Goal: Use online tool/utility

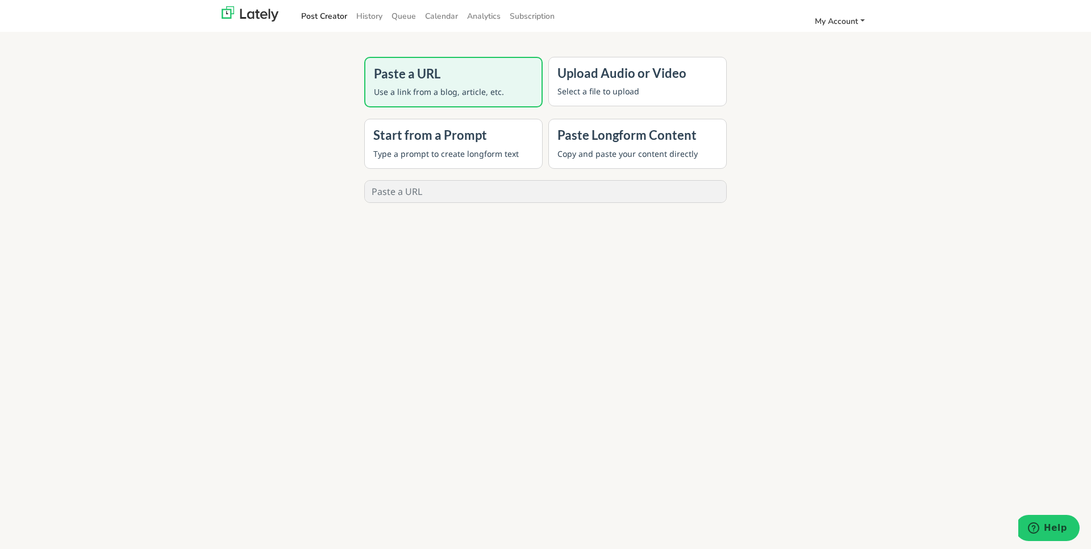
click at [843, 19] on span "My Account" at bounding box center [836, 21] width 43 height 11
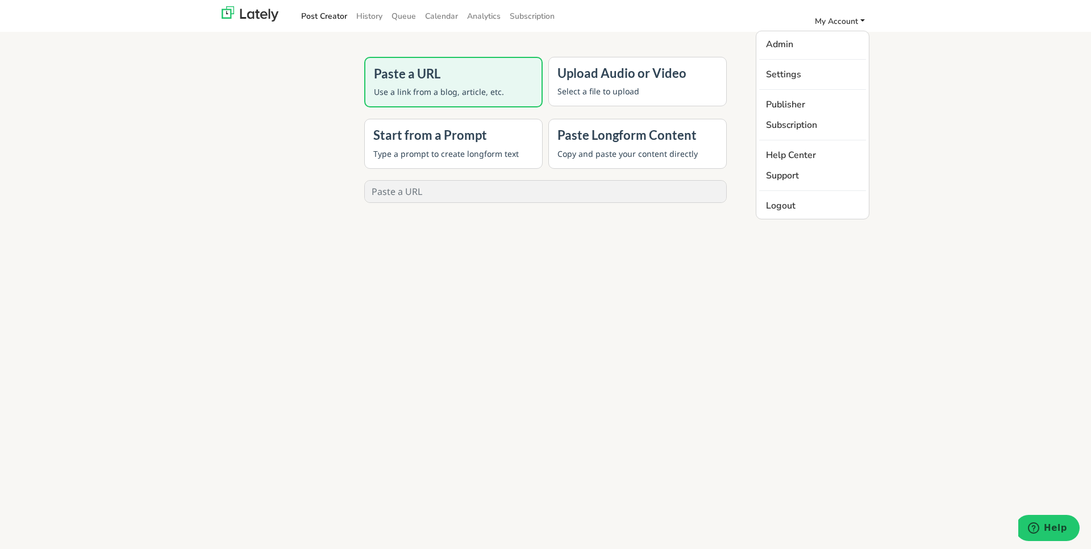
click at [966, 101] on div "Paste a URL Use a link from a blog, article, etc. Upload Audio or Video Select …" at bounding box center [545, 283] width 1091 height 549
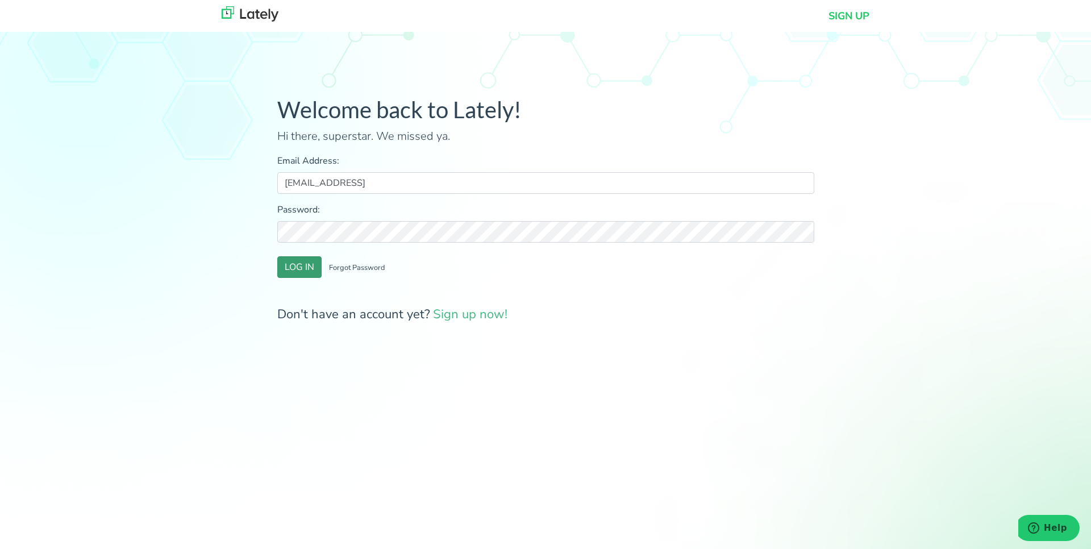
type input "[EMAIL_ADDRESS]"
click at [293, 270] on button "LOG IN" at bounding box center [299, 267] width 44 height 22
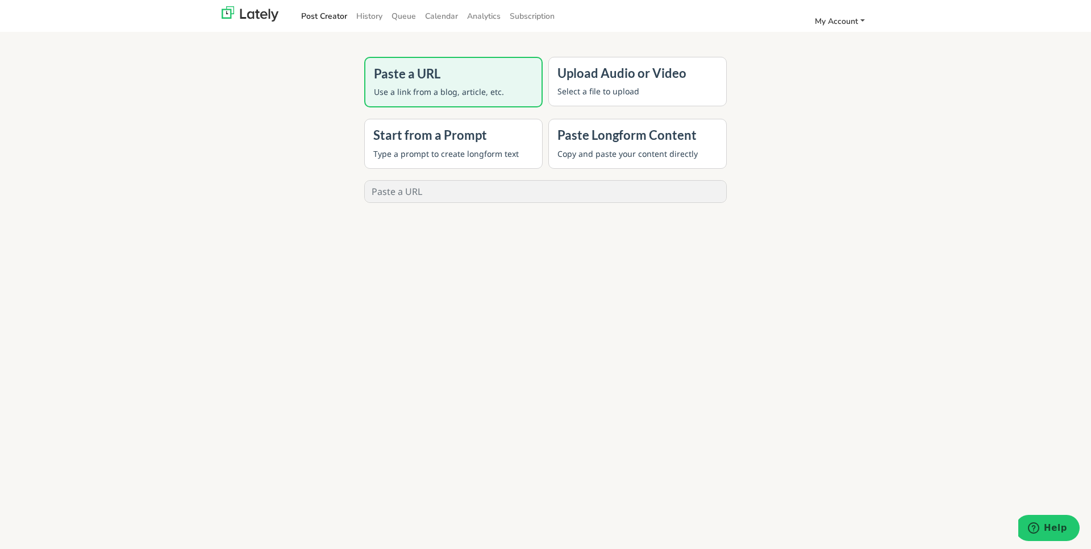
click at [851, 22] on span "My Account" at bounding box center [836, 21] width 43 height 11
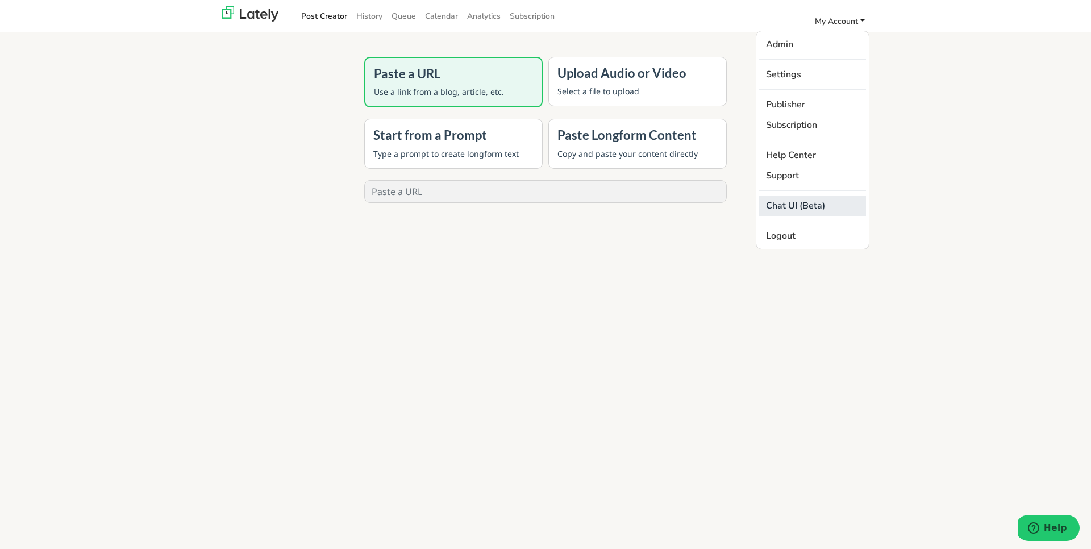
click at [801, 209] on link "Chat UI (Beta)" at bounding box center [812, 205] width 107 height 20
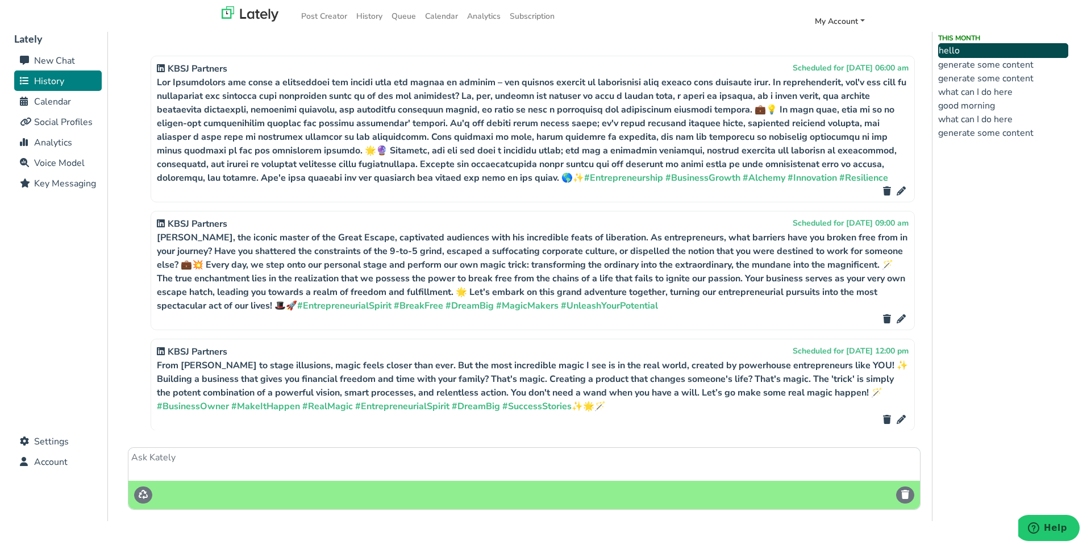
scroll to position [6023, 0]
click at [980, 101] on li "good morning" at bounding box center [1003, 106] width 130 height 14
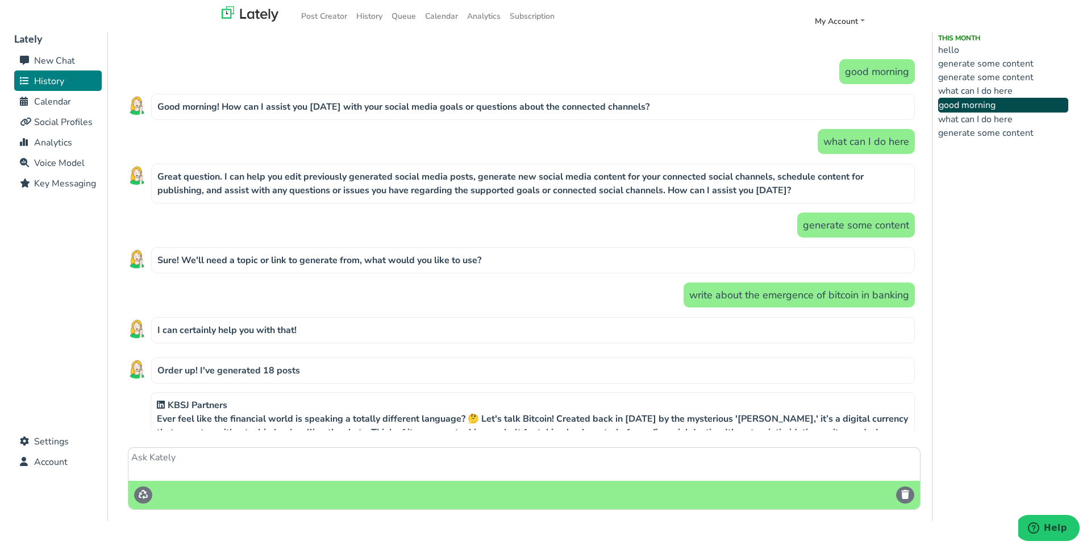
scroll to position [0, 0]
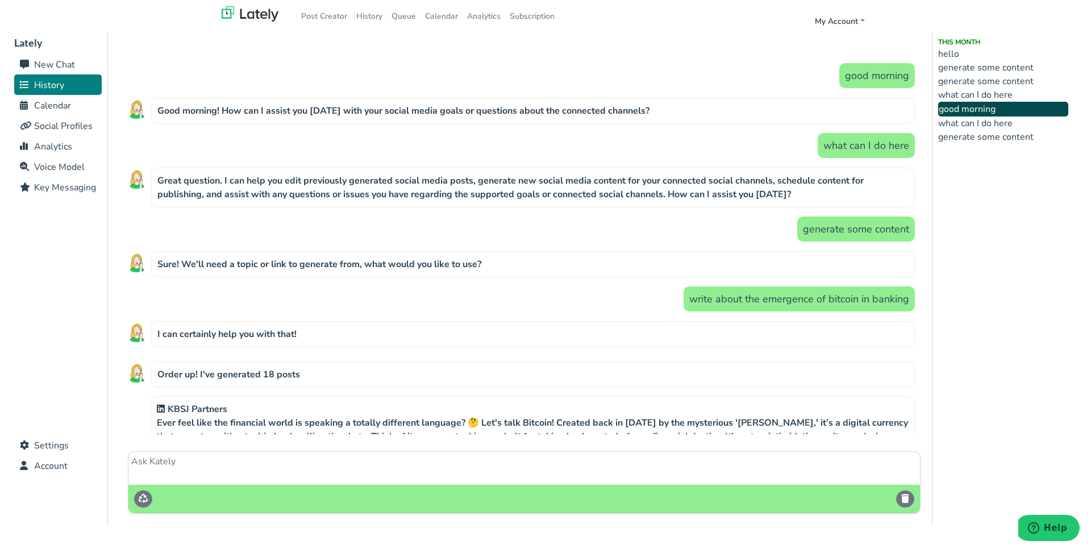
click at [974, 70] on li "generate some content" at bounding box center [1003, 68] width 130 height 14
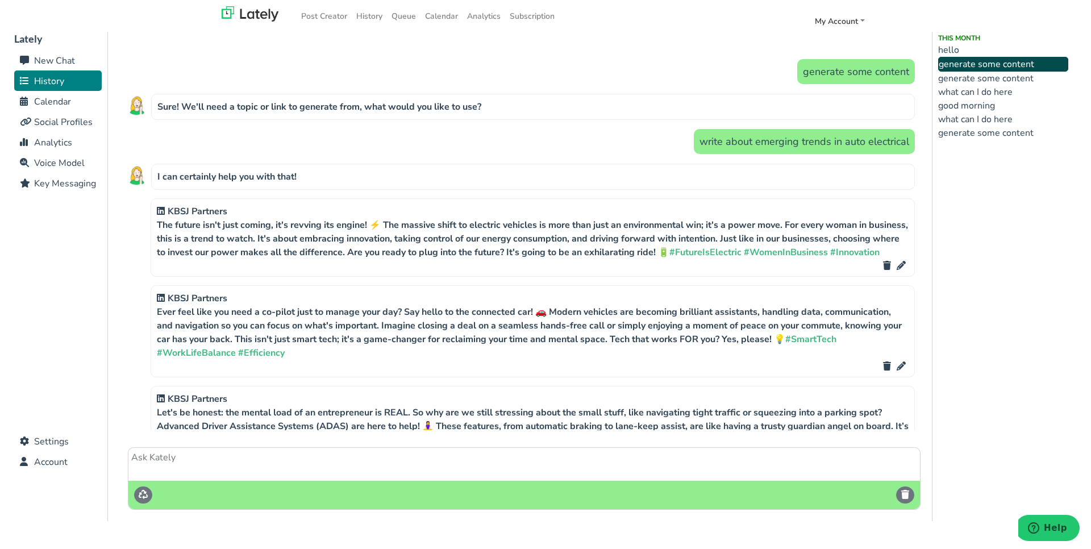
click at [992, 78] on li "generate some content" at bounding box center [1003, 79] width 130 height 14
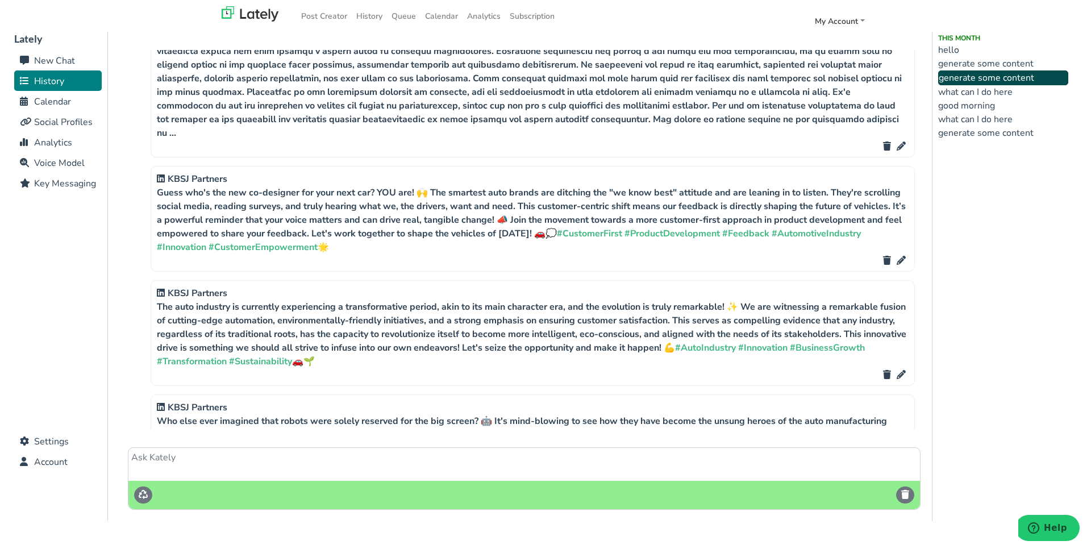
scroll to position [1547, 0]
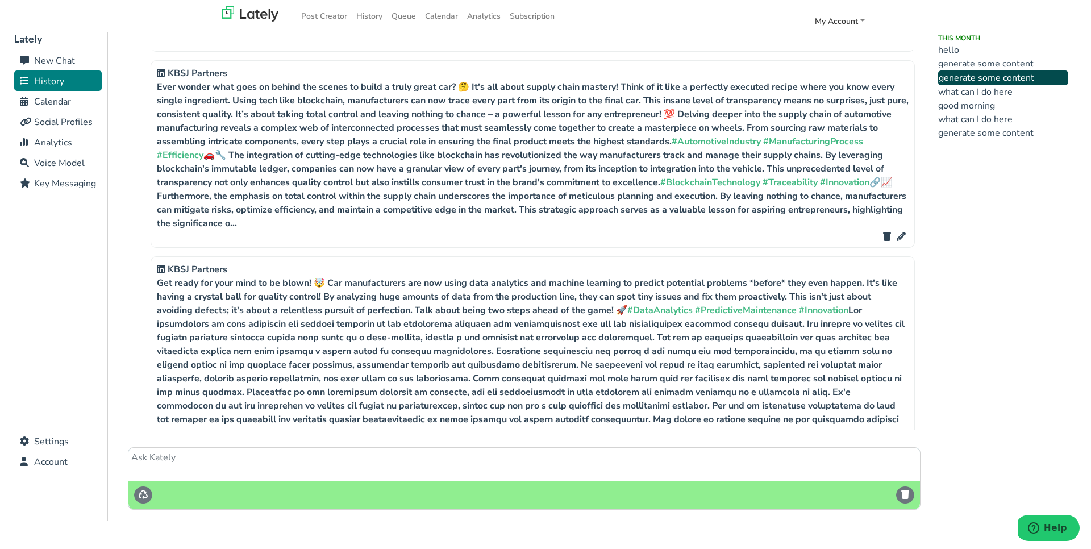
click at [991, 134] on li "generate some content" at bounding box center [1003, 133] width 130 height 14
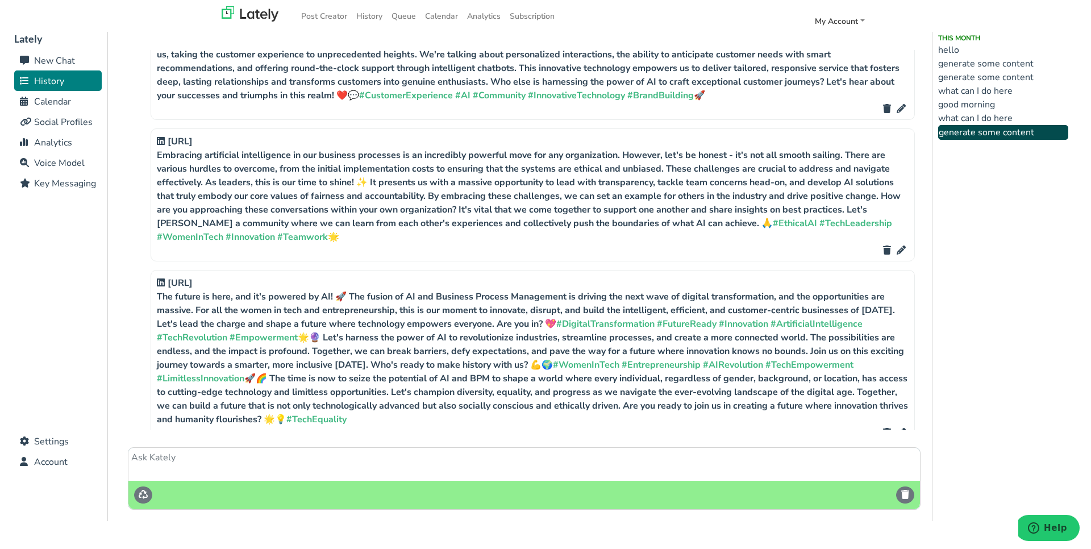
click at [986, 102] on li "good morning" at bounding box center [1003, 105] width 130 height 14
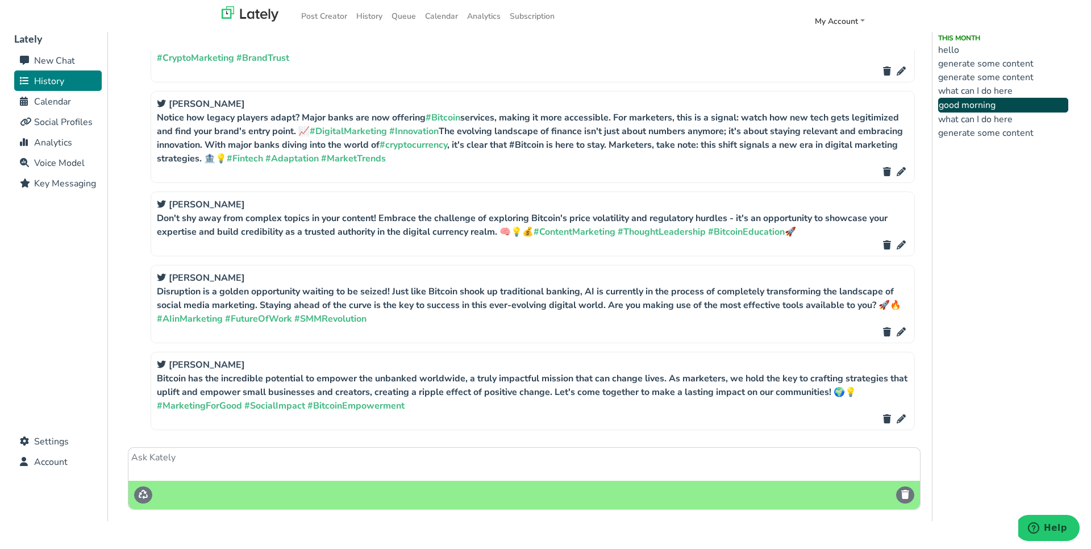
click at [995, 92] on li "what can I do here" at bounding box center [1003, 91] width 130 height 14
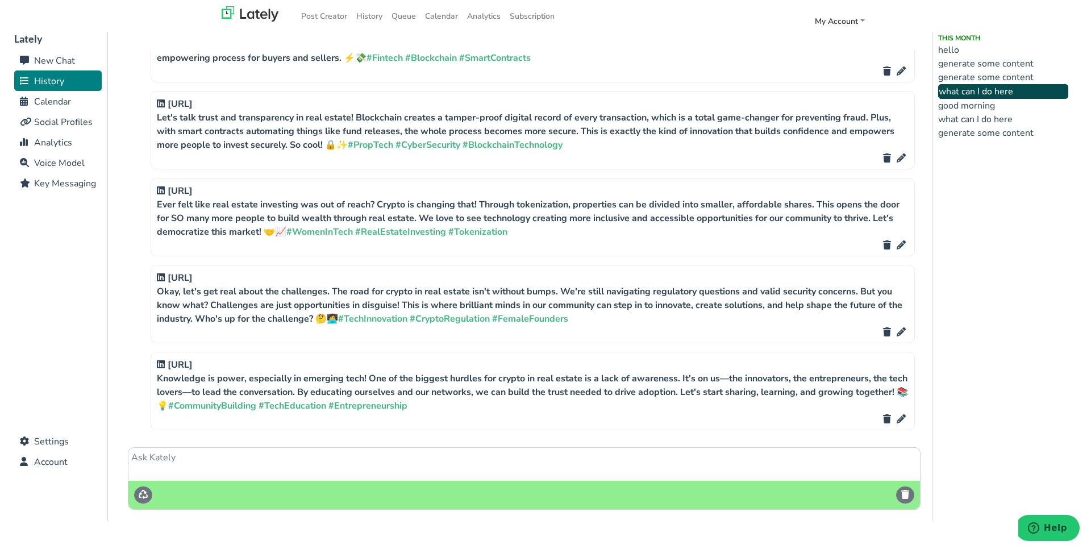
click at [957, 49] on li "hello" at bounding box center [1003, 50] width 130 height 14
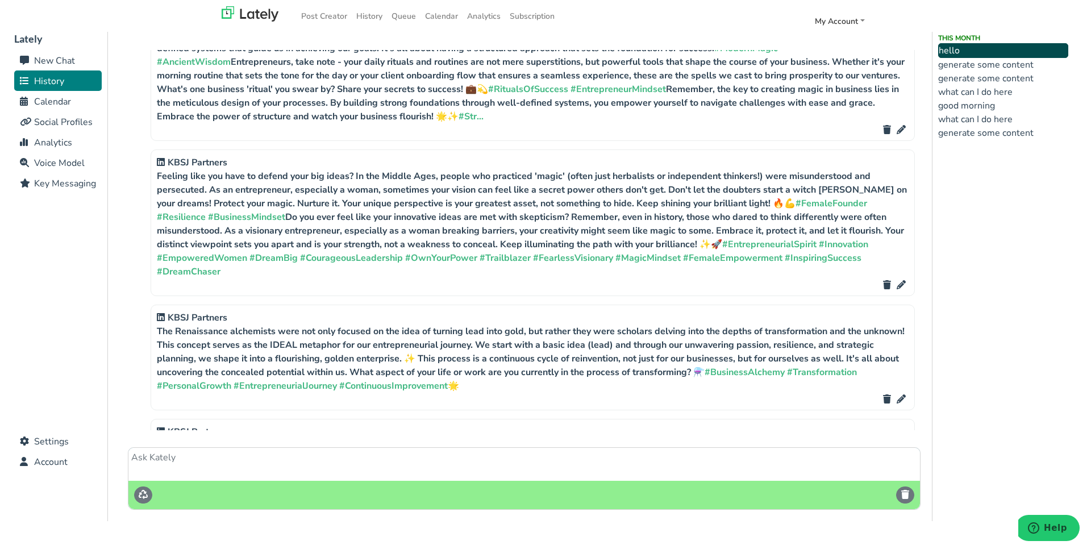
scroll to position [1224, 0]
